Goal: Contribute content

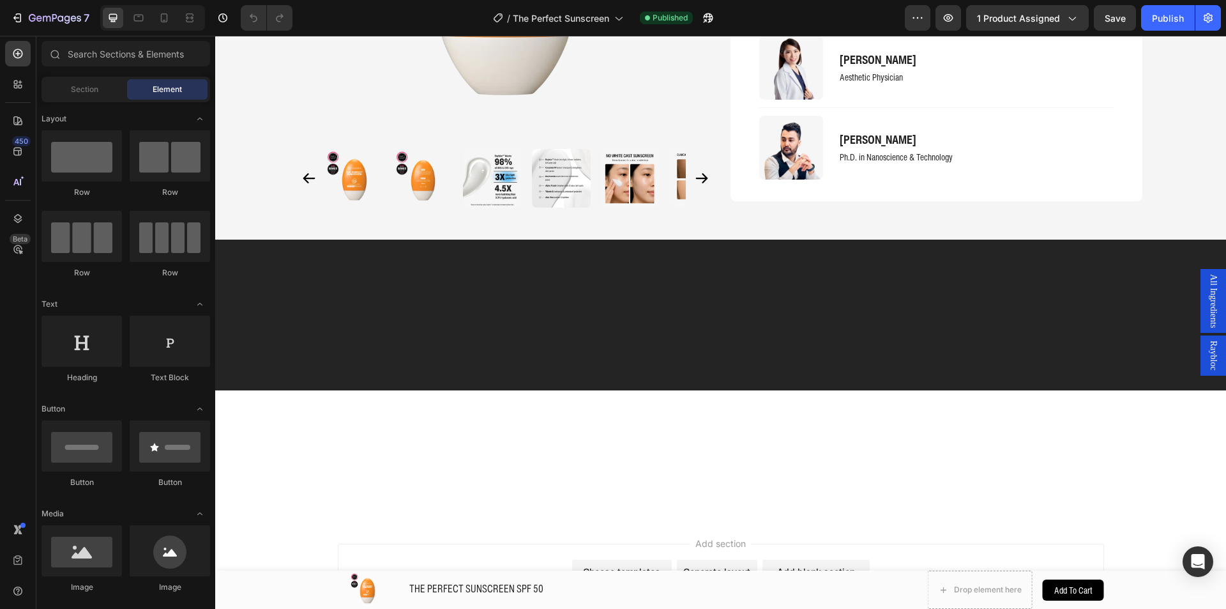
scroll to position [2159, 0]
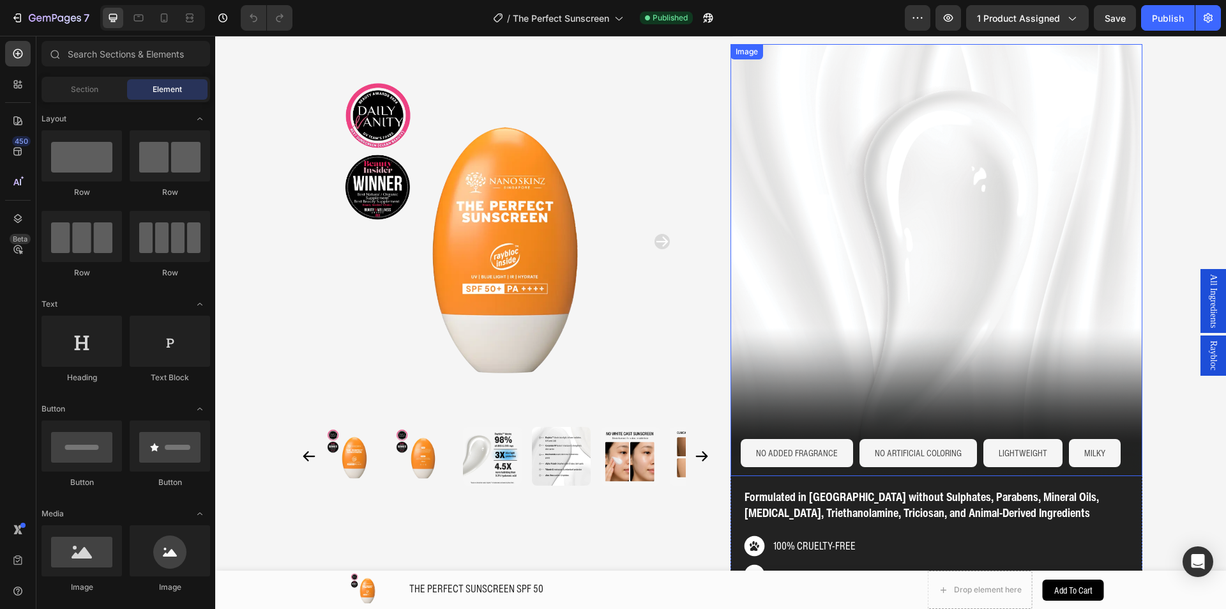
click at [860, 256] on img at bounding box center [936, 260] width 412 height 432
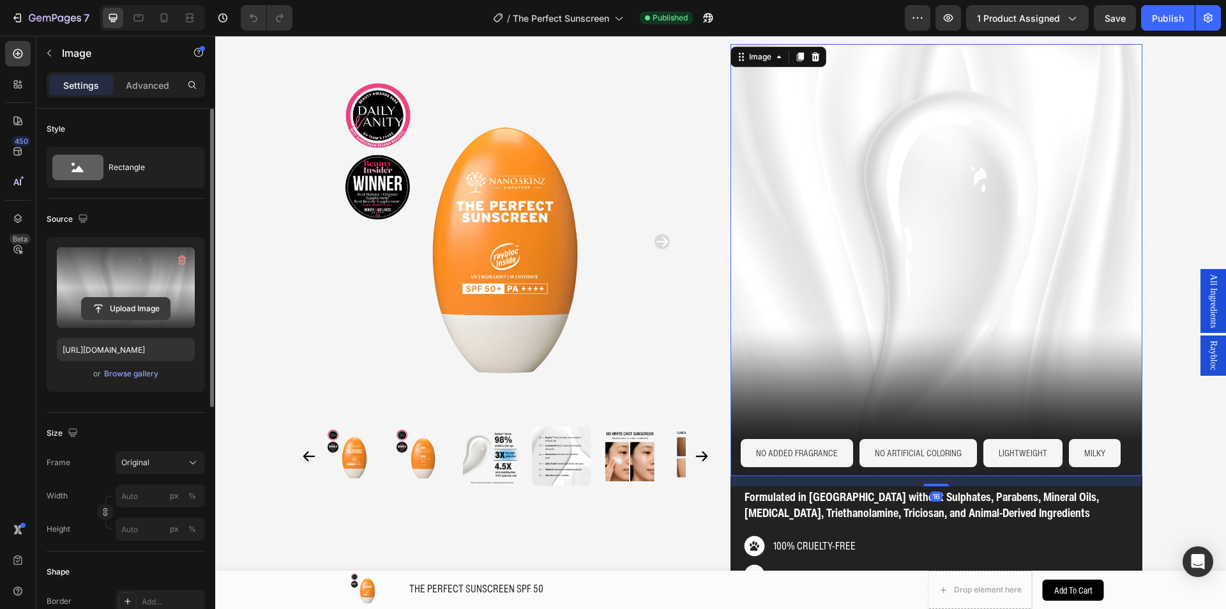
click at [118, 316] on input "file" at bounding box center [126, 309] width 88 height 22
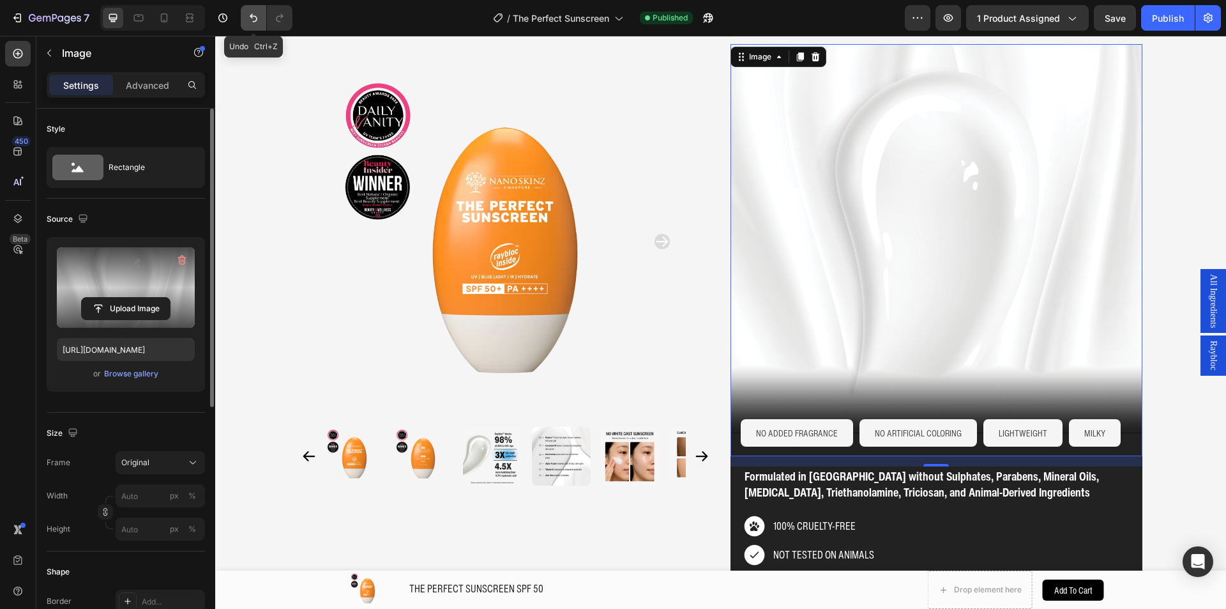
click at [257, 20] on icon "Undo/Redo" at bounding box center [253, 17] width 13 height 13
click at [253, 20] on icon "Undo/Redo" at bounding box center [253, 17] width 13 height 13
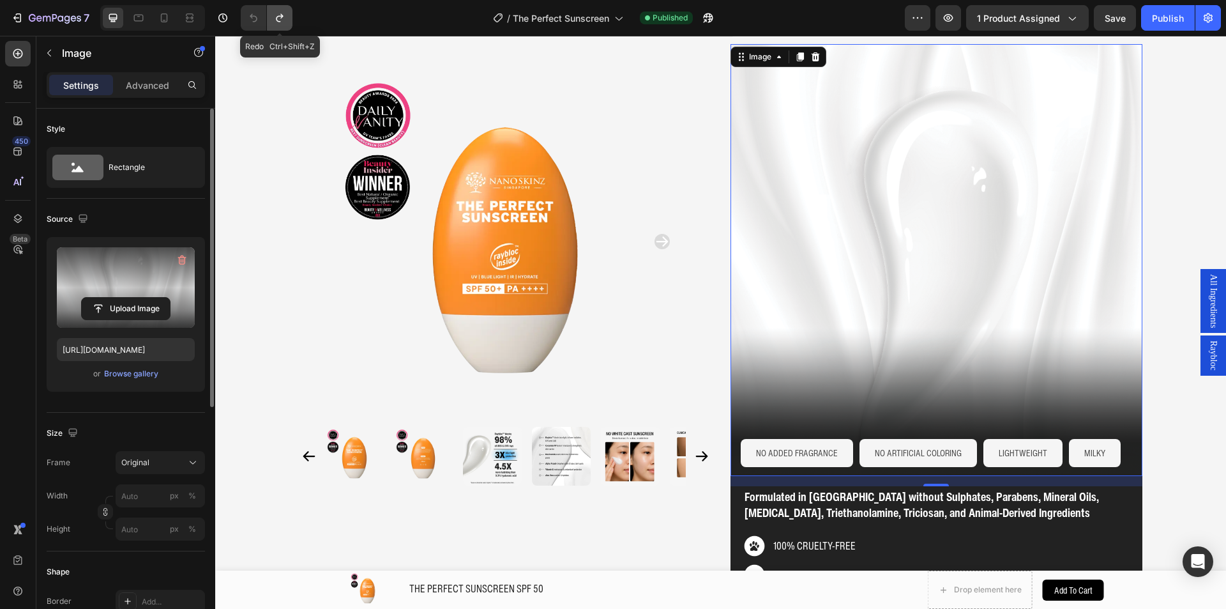
click at [282, 22] on icon "Undo/Redo" at bounding box center [279, 17] width 13 height 13
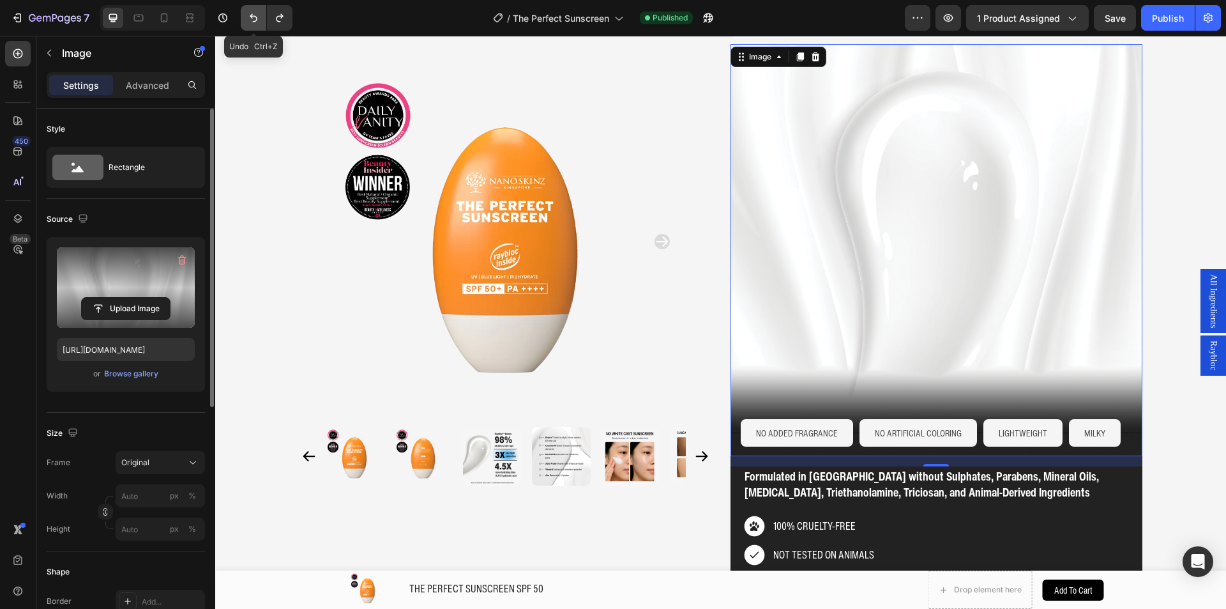
click at [253, 21] on icon "Undo/Redo" at bounding box center [253, 17] width 13 height 13
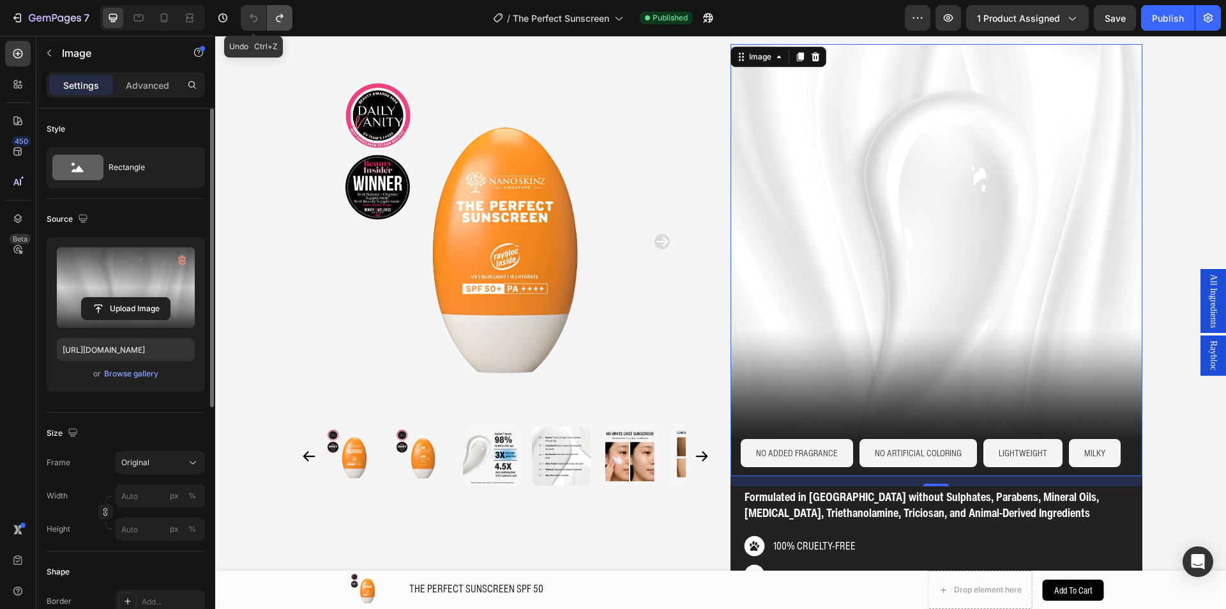
click at [276, 23] on icon "Undo/Redo" at bounding box center [279, 17] width 13 height 13
type input "[URL][DOMAIN_NAME]"
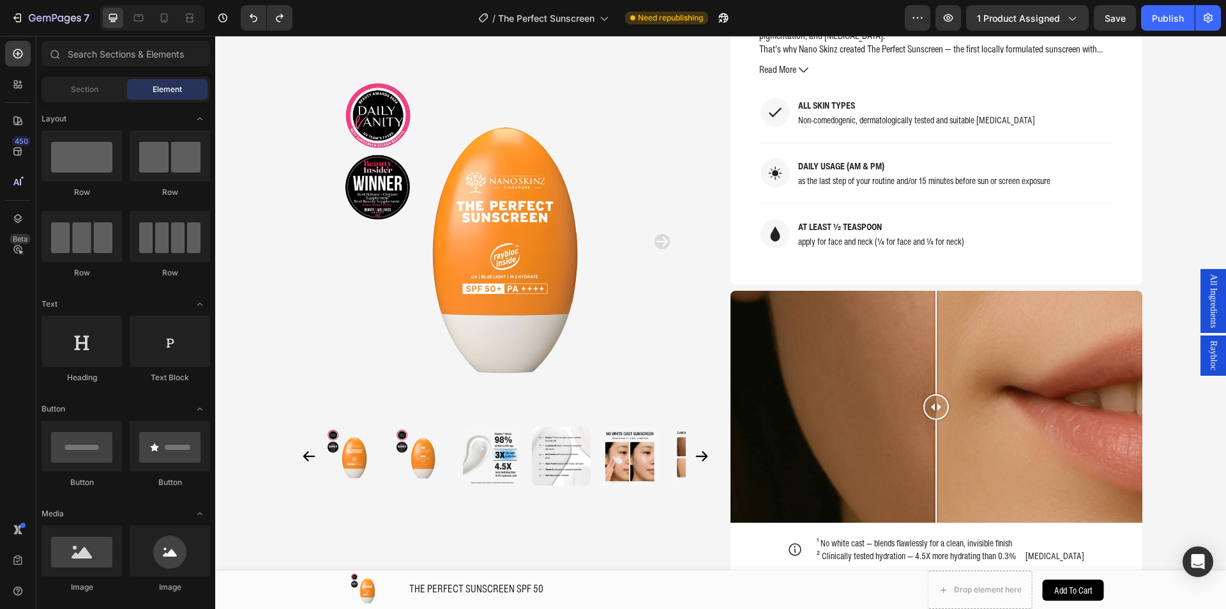
scroll to position [1259, 0]
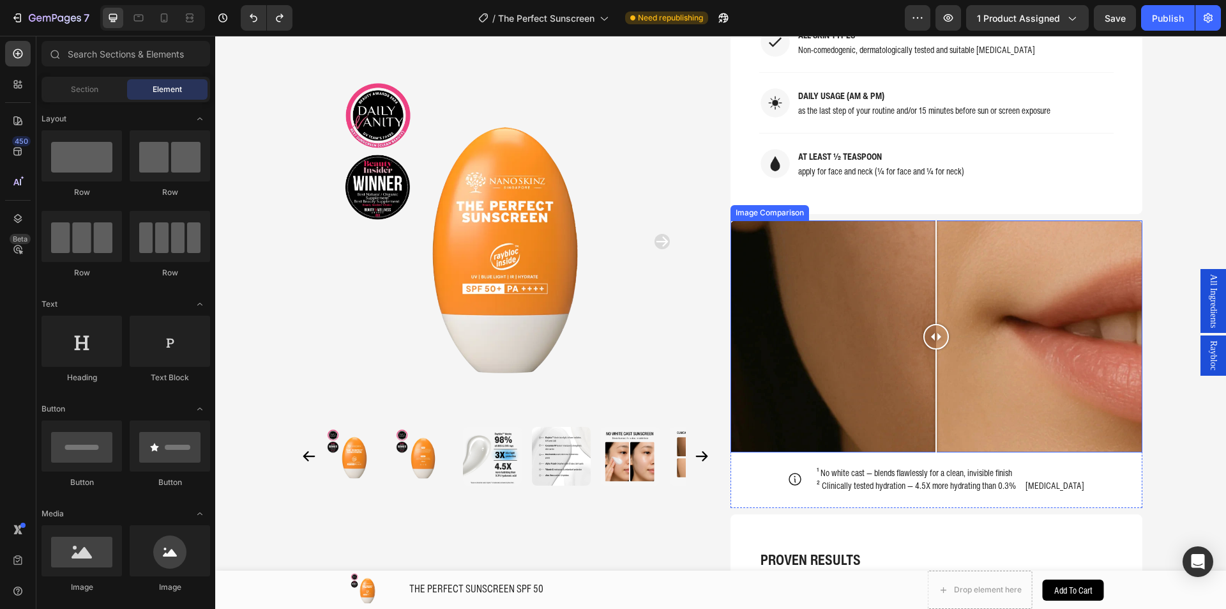
click at [823, 292] on div at bounding box center [936, 336] width 412 height 232
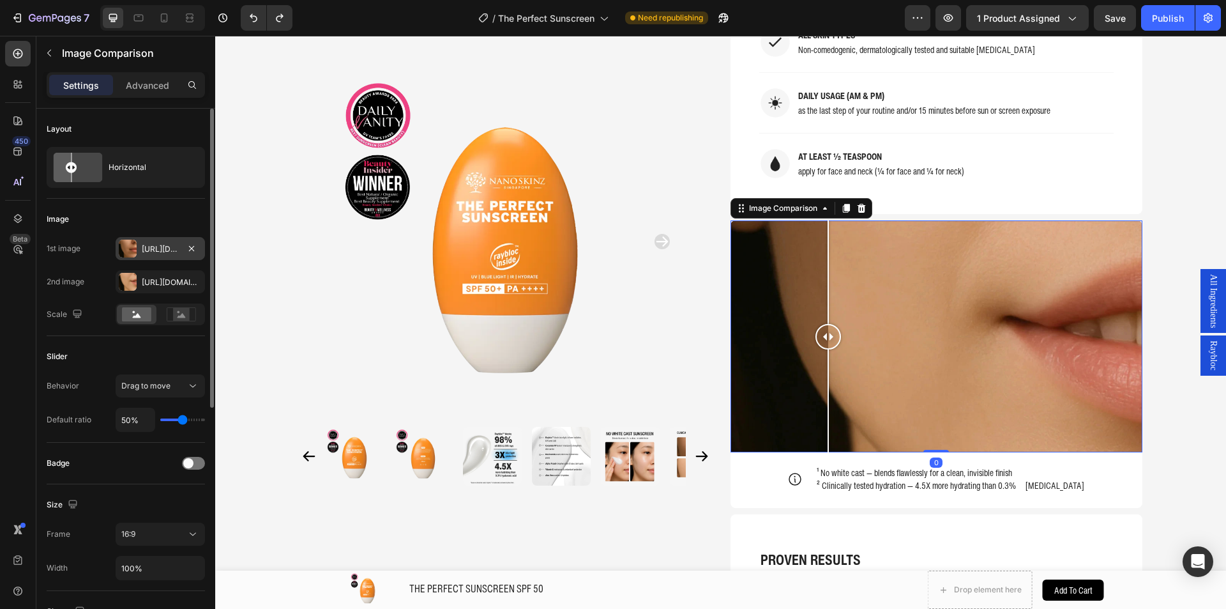
click at [123, 250] on div at bounding box center [128, 248] width 18 height 18
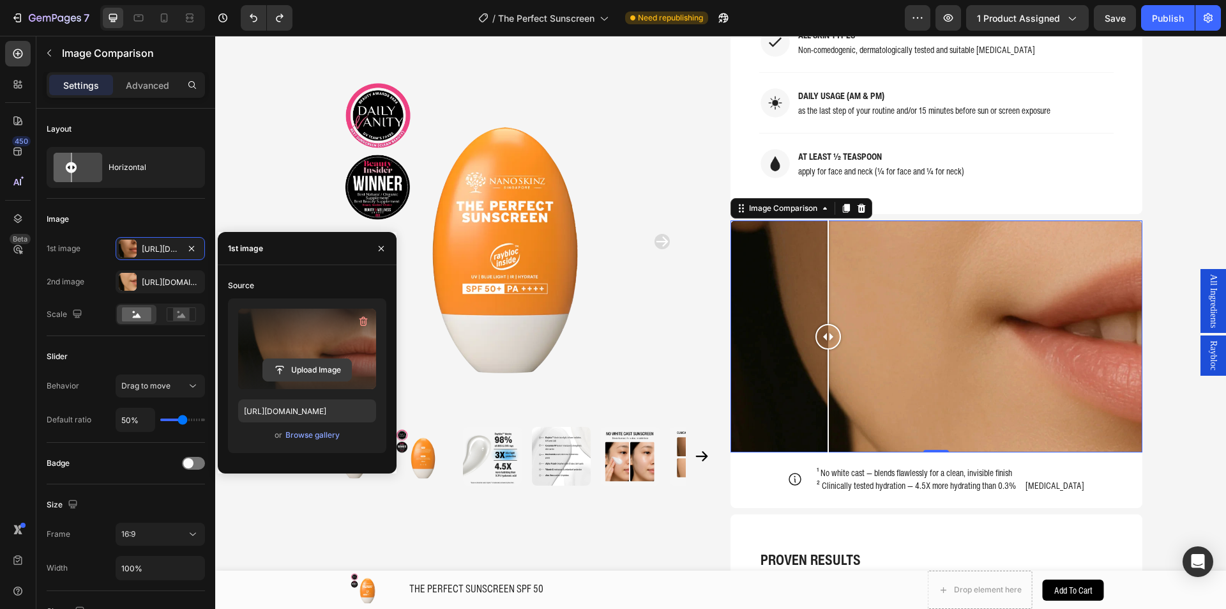
click at [298, 371] on input "file" at bounding box center [307, 370] width 88 height 22
click at [281, 379] on input "file" at bounding box center [307, 370] width 88 height 22
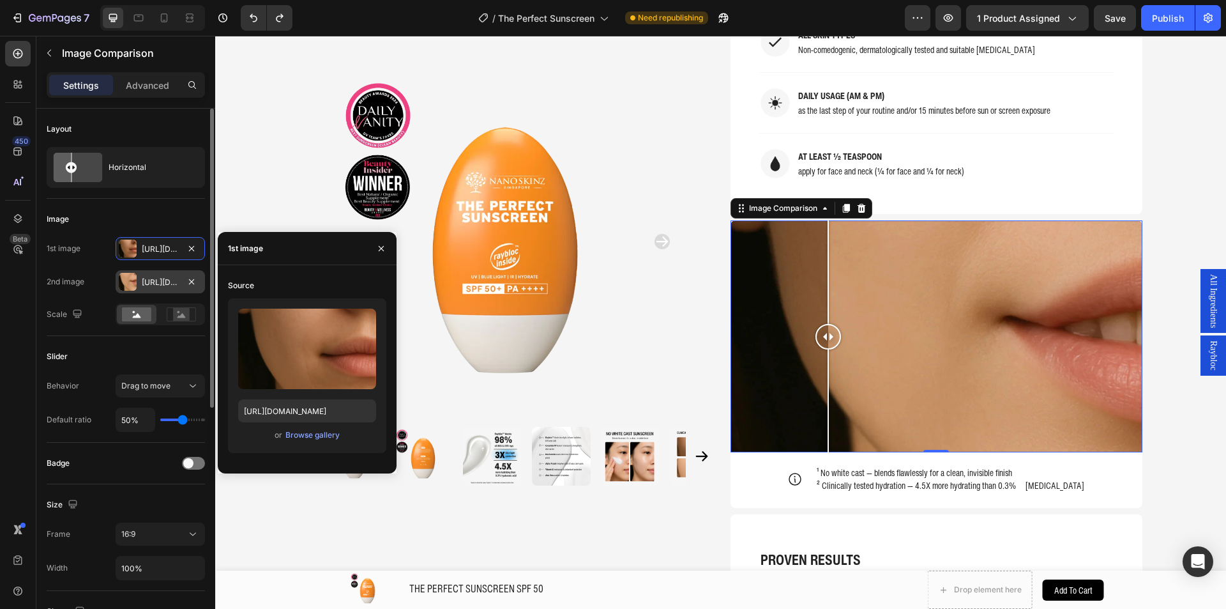
click at [145, 287] on div "[URL][DOMAIN_NAME]" at bounding box center [160, 281] width 37 height 11
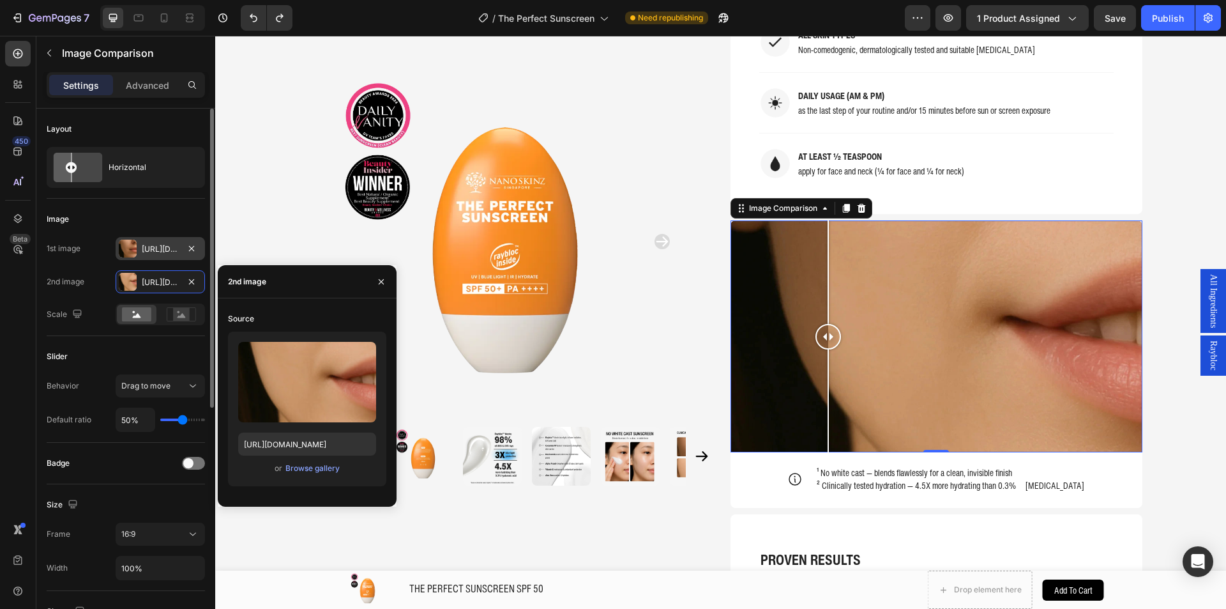
click at [144, 246] on div "[URL][DOMAIN_NAME]" at bounding box center [160, 248] width 37 height 11
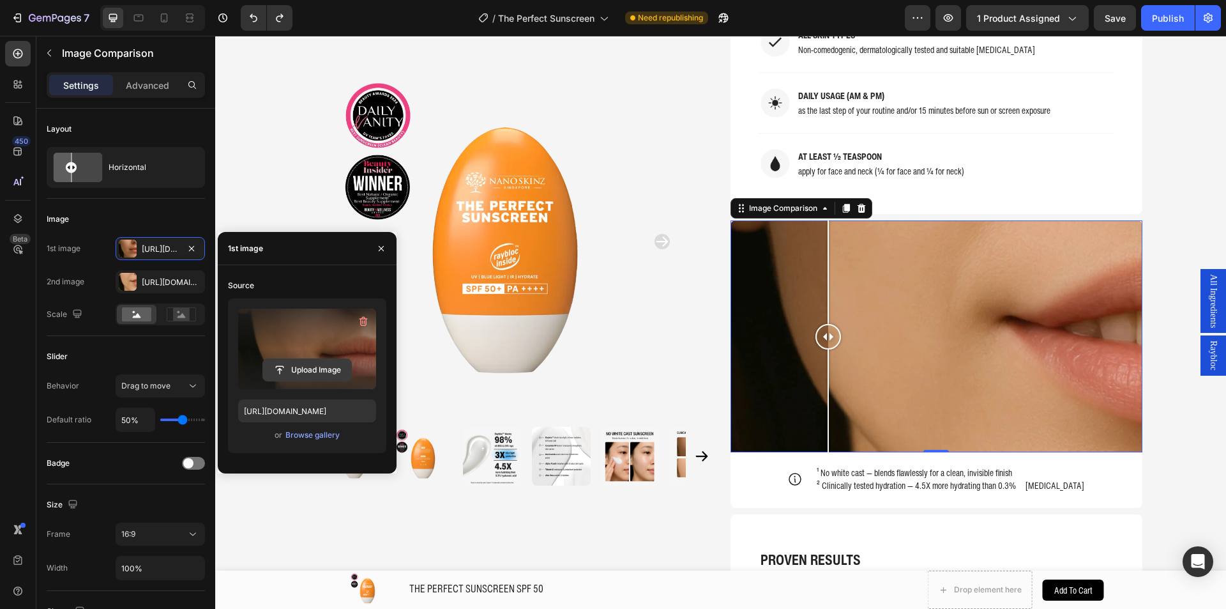
click at [282, 370] on input "file" at bounding box center [307, 370] width 88 height 22
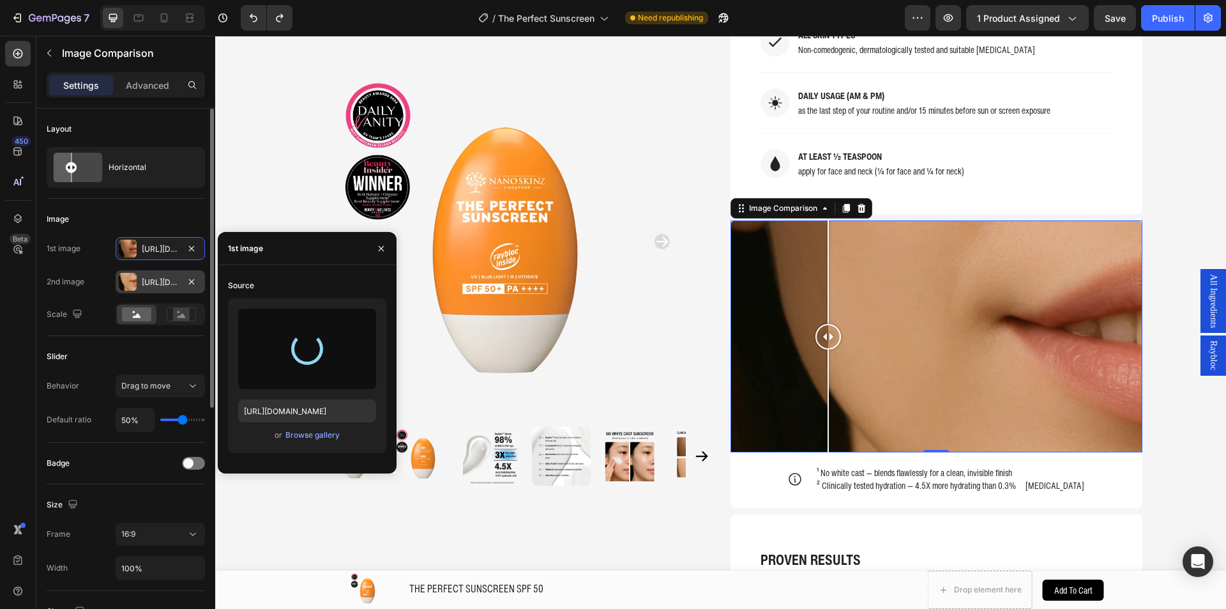
type input "[URL][DOMAIN_NAME]"
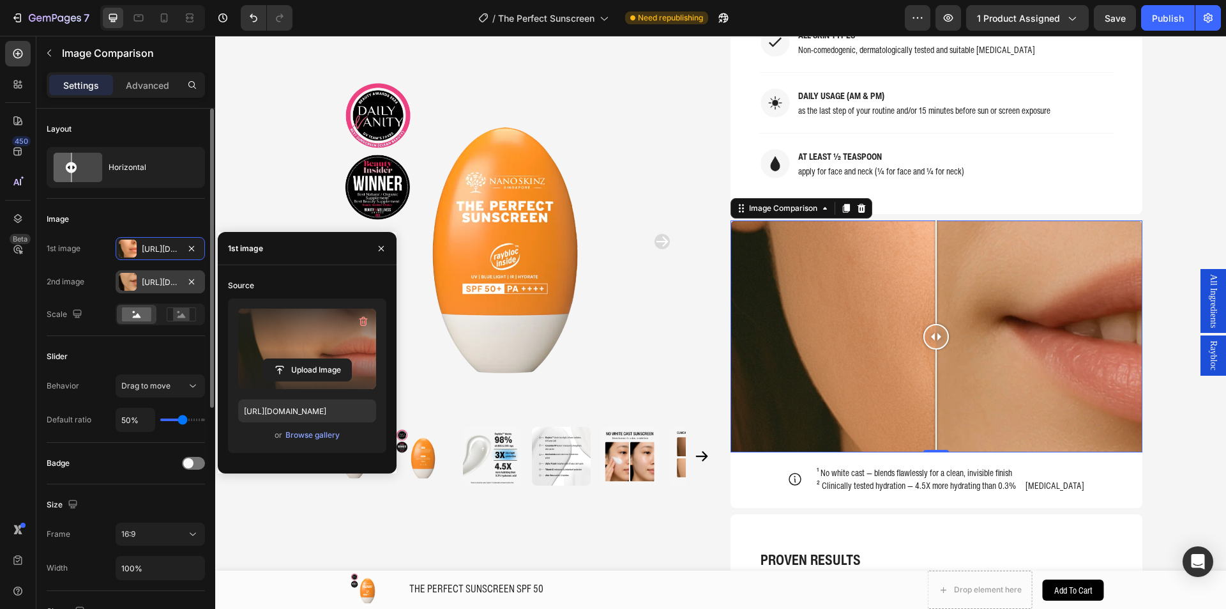
click at [134, 290] on div at bounding box center [128, 282] width 18 height 18
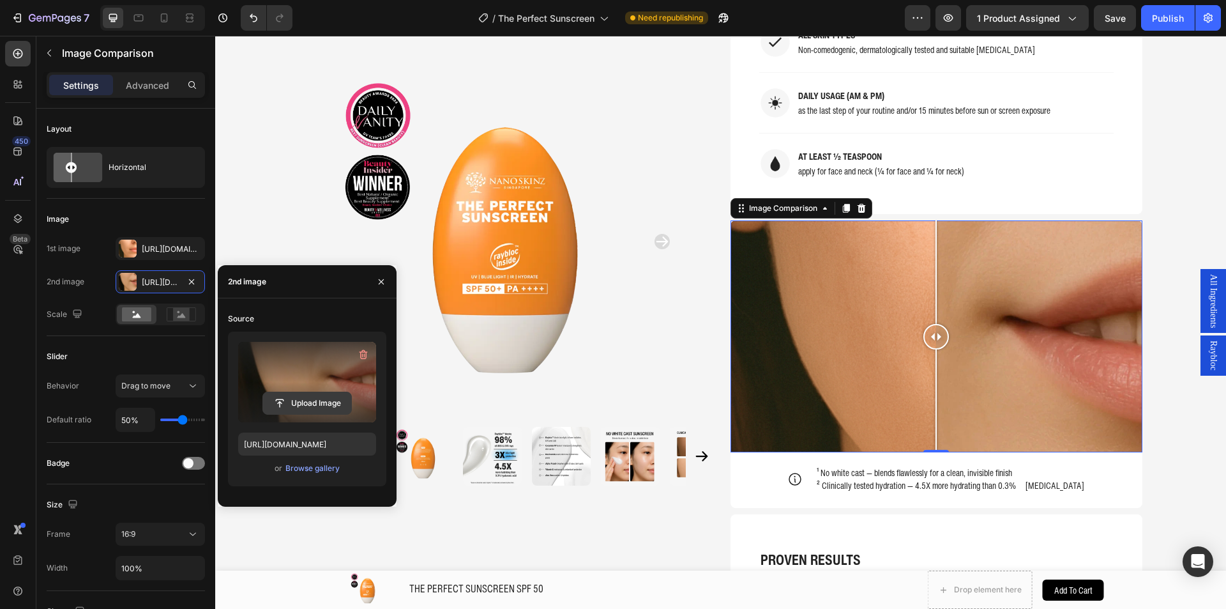
click at [289, 395] on input "file" at bounding box center [307, 403] width 88 height 22
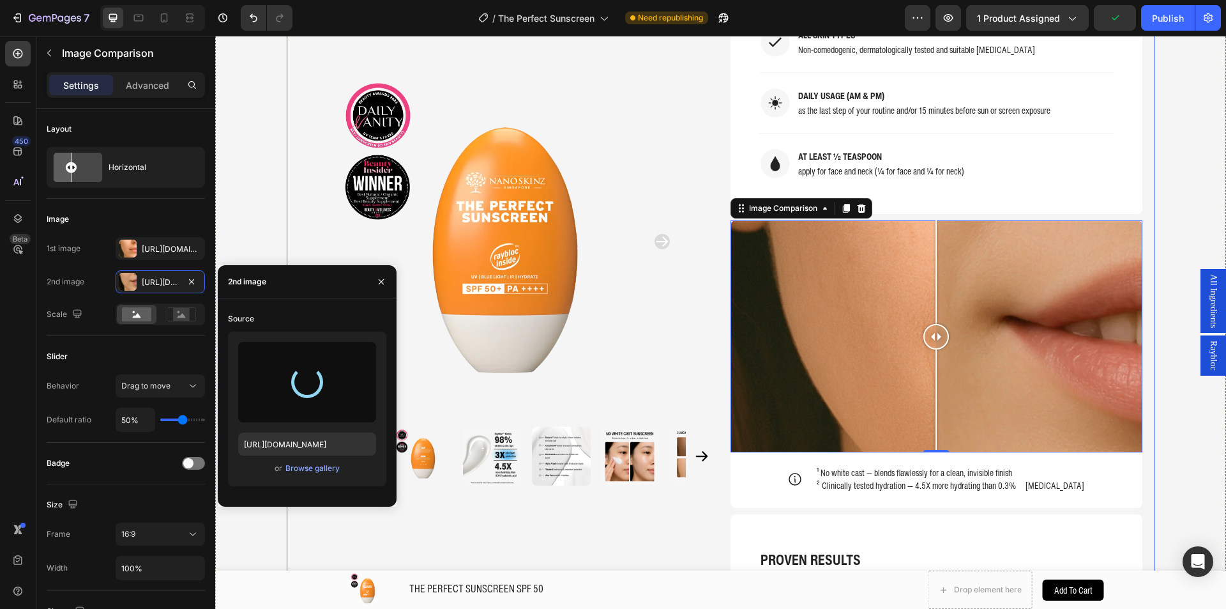
type input "[URL][DOMAIN_NAME]"
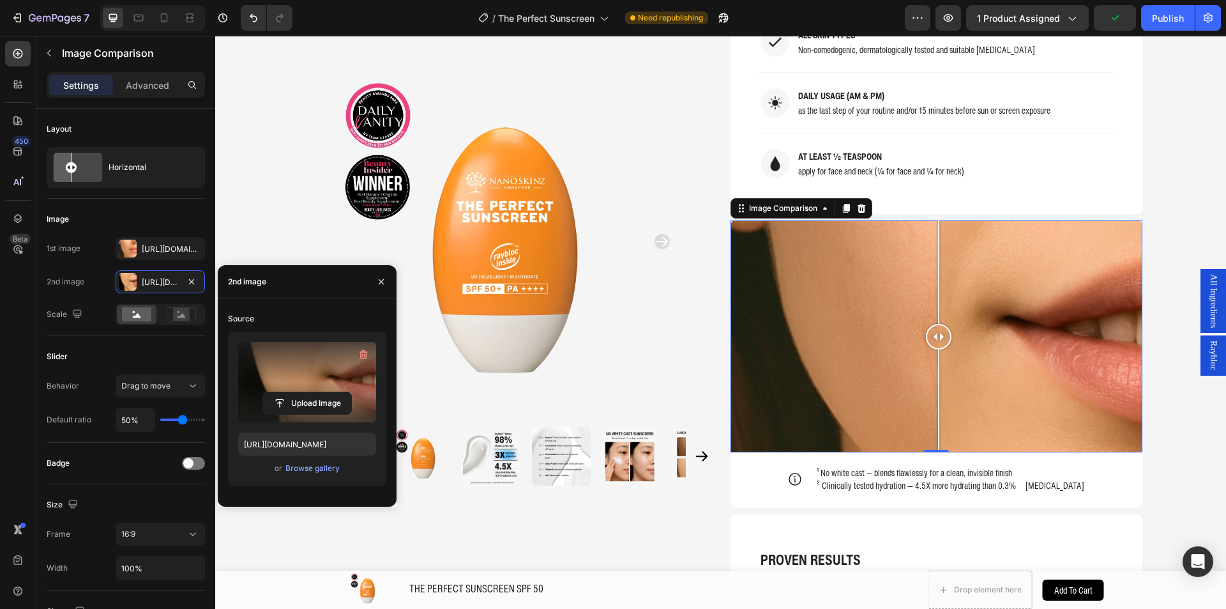
drag, startPoint x: 934, startPoint y: 343, endPoint x: 945, endPoint y: 332, distance: 15.4
click at [945, 332] on div at bounding box center [939, 337] width 26 height 26
click at [1186, 215] on div "Product Images Home THE PERFECT SUNSCREEN SPF 50 Breadcrumb THE PERFECT SUNSCRE…" at bounding box center [720, 342] width 1011 height 3078
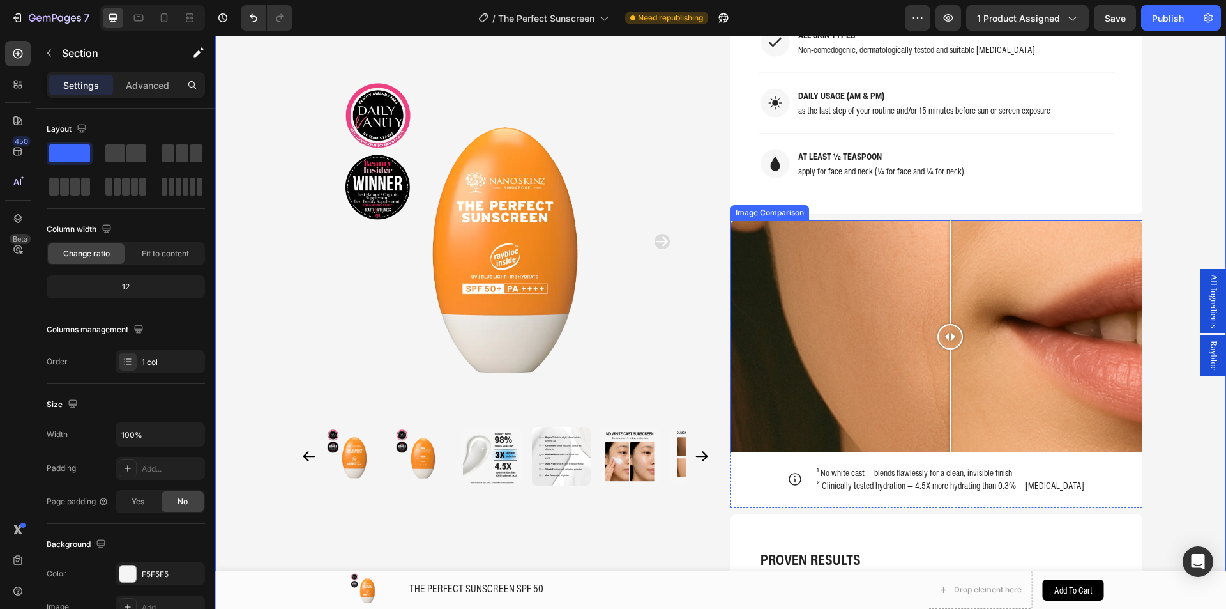
scroll to position [1195, 0]
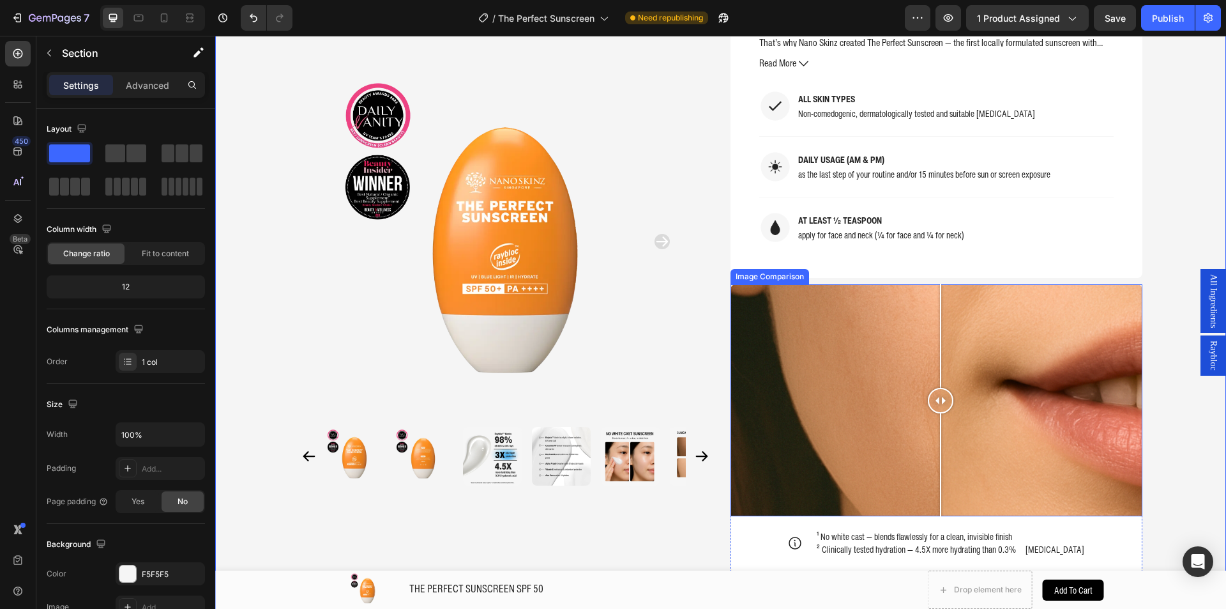
drag, startPoint x: 943, startPoint y: 398, endPoint x: 935, endPoint y: 397, distance: 7.8
click at [935, 397] on div at bounding box center [941, 401] width 26 height 26
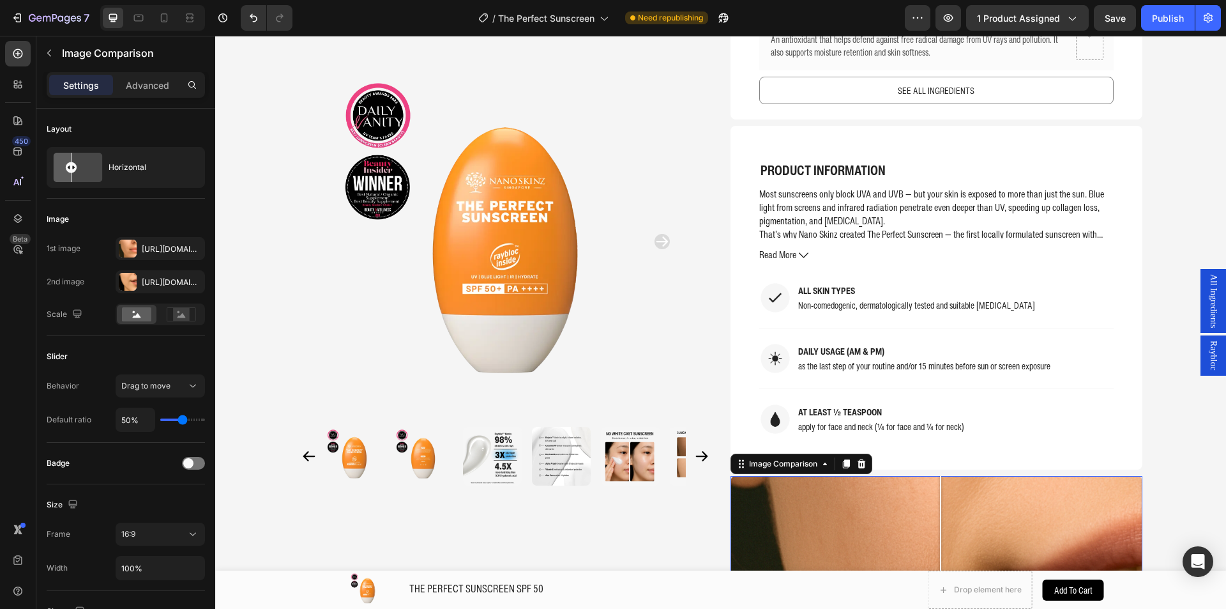
scroll to position [1259, 0]
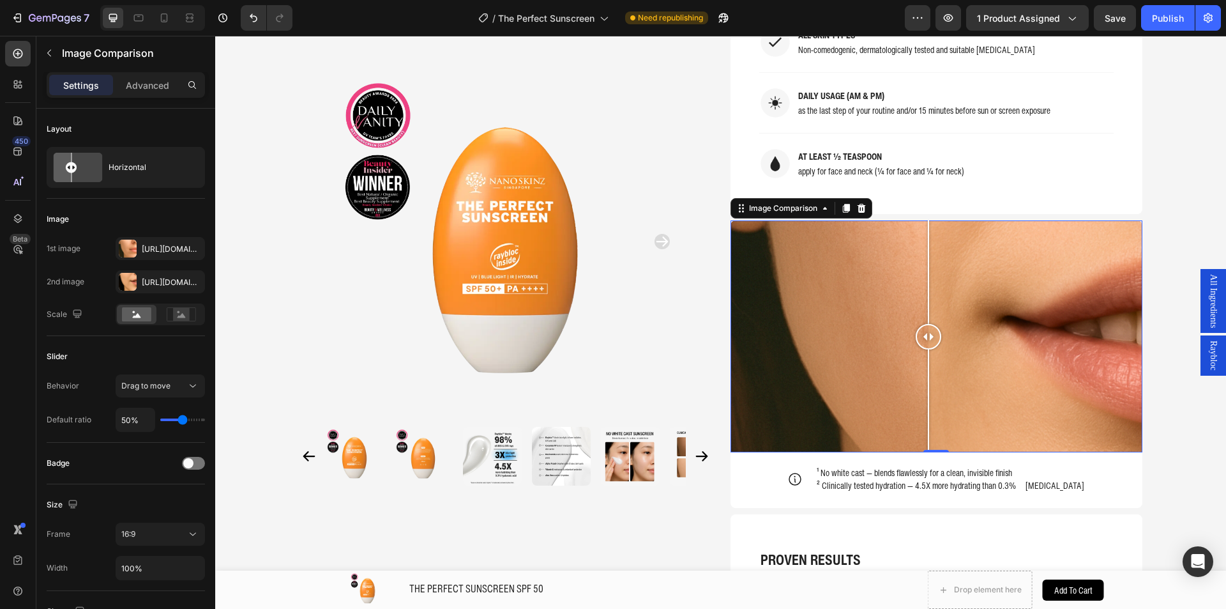
drag, startPoint x: 940, startPoint y: 342, endPoint x: 931, endPoint y: 324, distance: 20.6
click at [931, 324] on div at bounding box center [929, 337] width 26 height 26
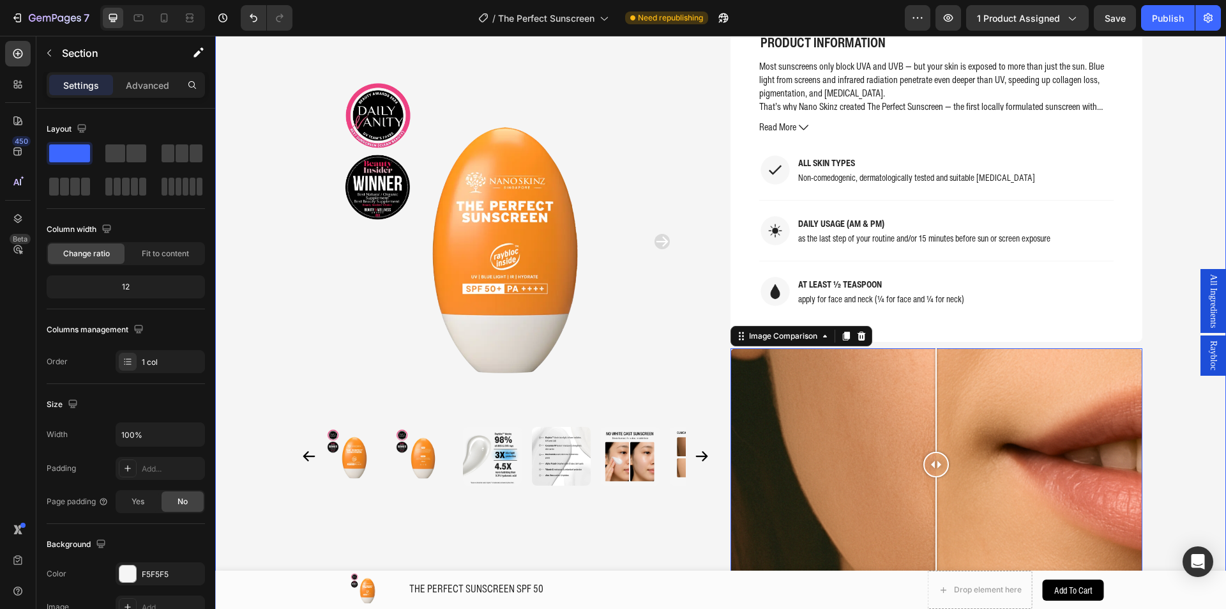
click at [1167, 193] on div "Product Images Home THE PERFECT SUNSCREEN SPF 50 Breadcrumb THE PERFECT SUNSCRE…" at bounding box center [720, 470] width 1011 height 3078
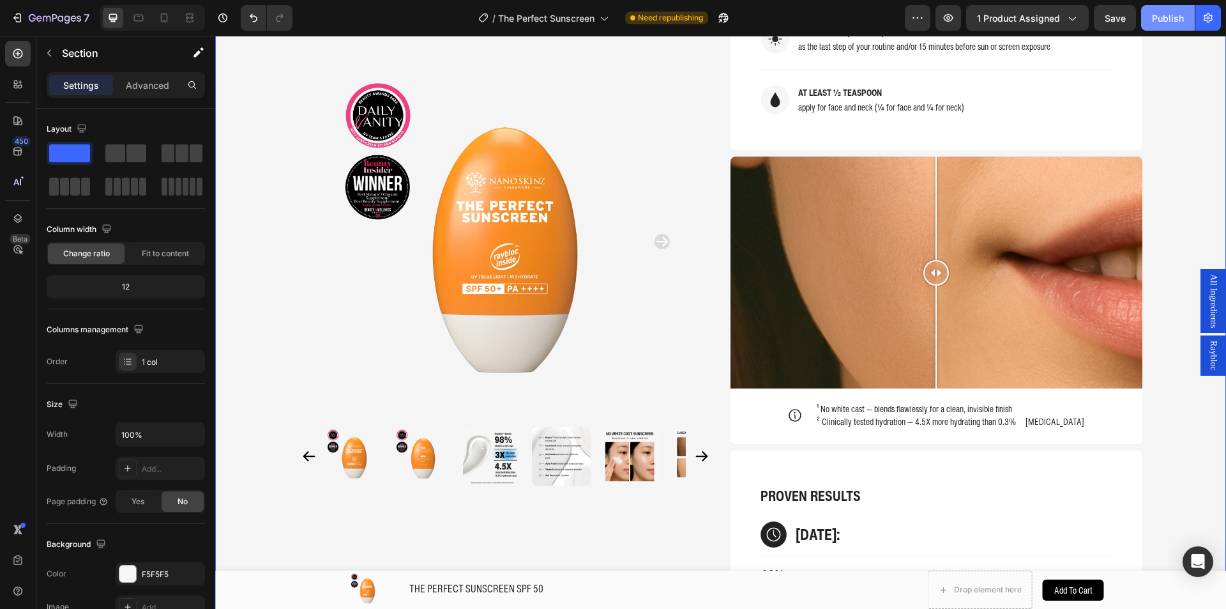
click at [1163, 12] on div "Publish" at bounding box center [1168, 17] width 32 height 13
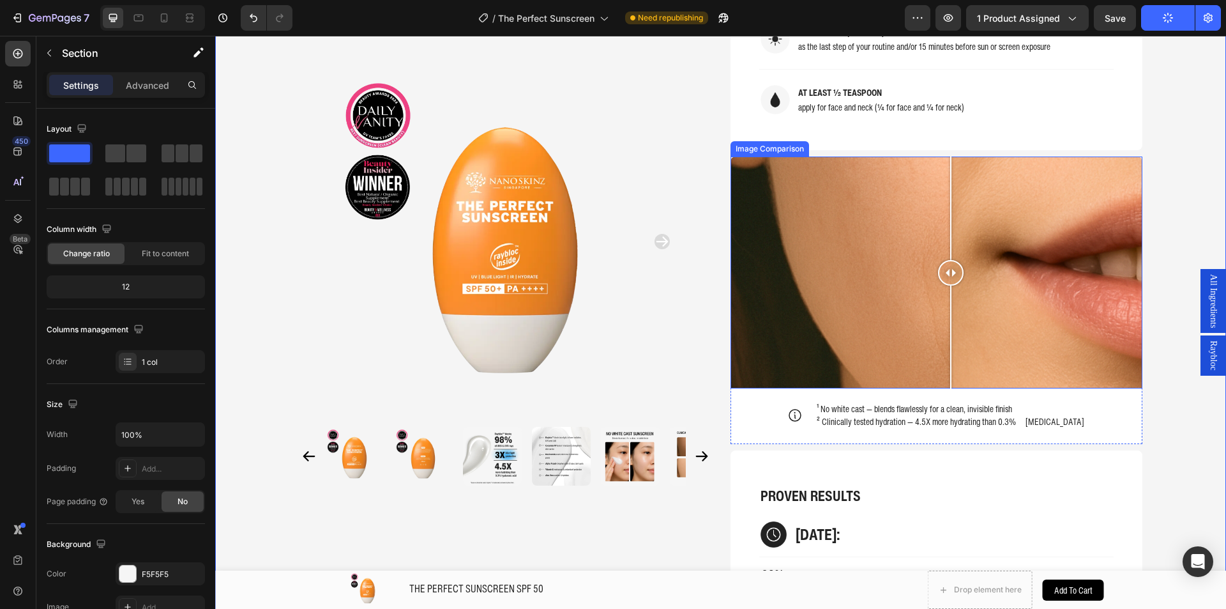
click at [942, 269] on div at bounding box center [951, 273] width 26 height 26
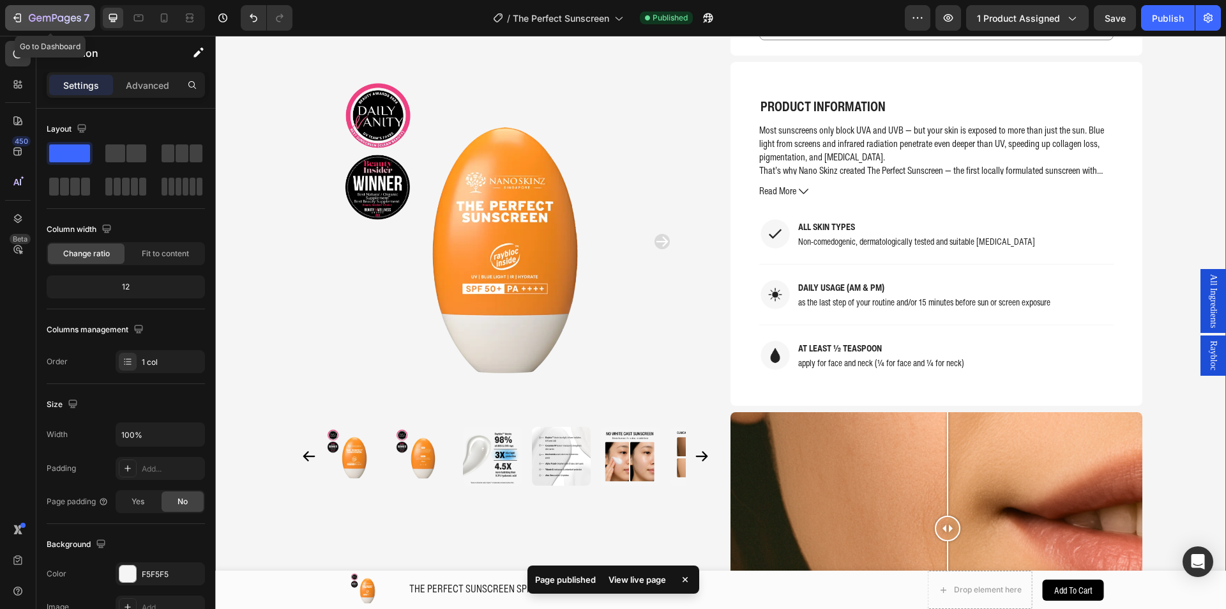
click at [38, 18] on icon "button" at bounding box center [55, 18] width 52 height 11
